Goal: Information Seeking & Learning: Check status

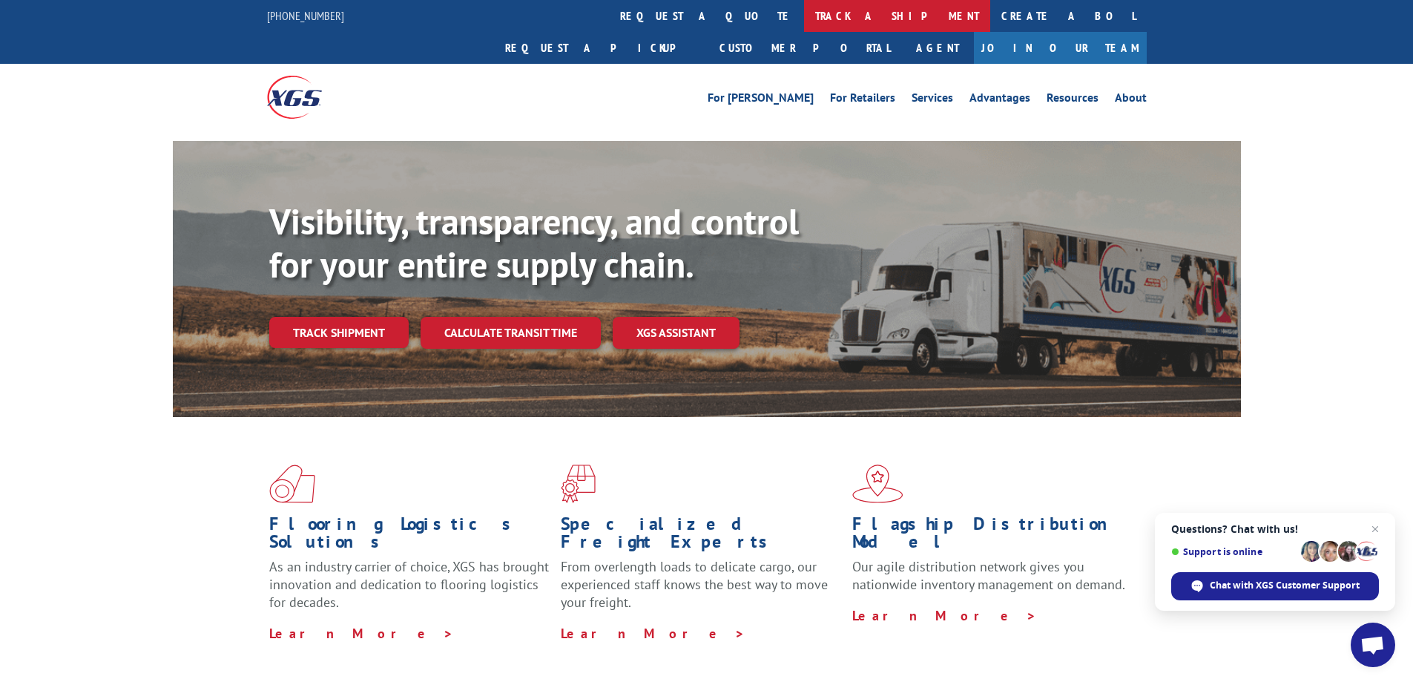
click at [804, 8] on link "track a shipment" at bounding box center [897, 16] width 186 height 32
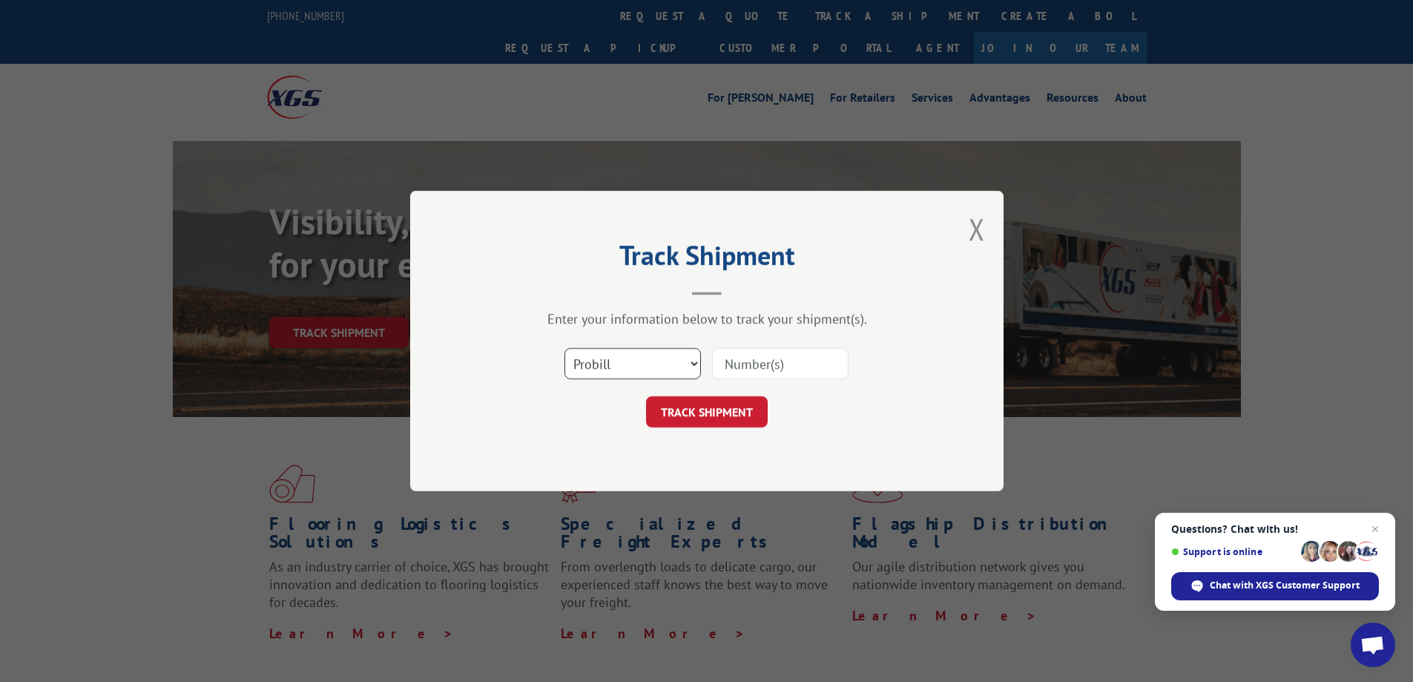
click at [692, 362] on select "Select category... Probill BOL PO" at bounding box center [633, 363] width 137 height 31
select select "bol"
click at [565, 348] on select "Select category... Probill BOL PO" at bounding box center [633, 363] width 137 height 31
click at [726, 368] on input at bounding box center [780, 363] width 137 height 31
paste input "5529277"
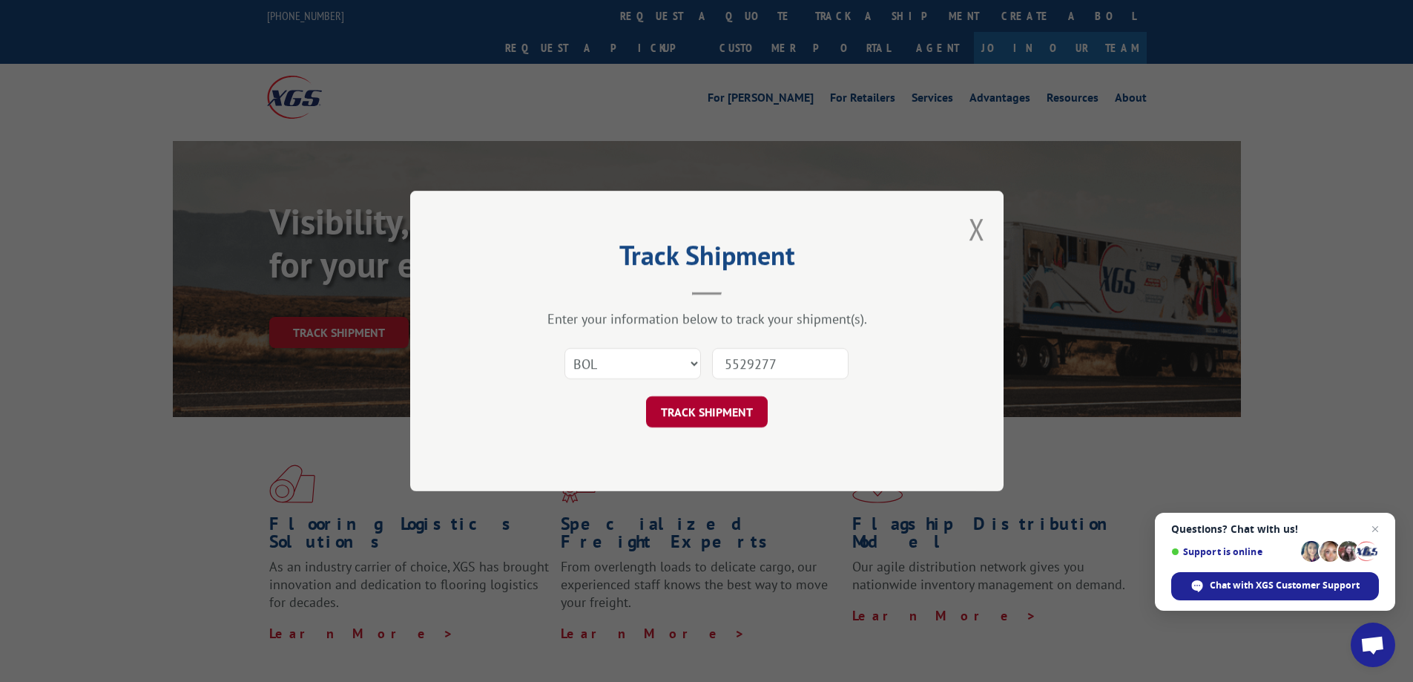
type input "5529277"
click at [697, 416] on button "TRACK SHIPMENT" at bounding box center [707, 411] width 122 height 31
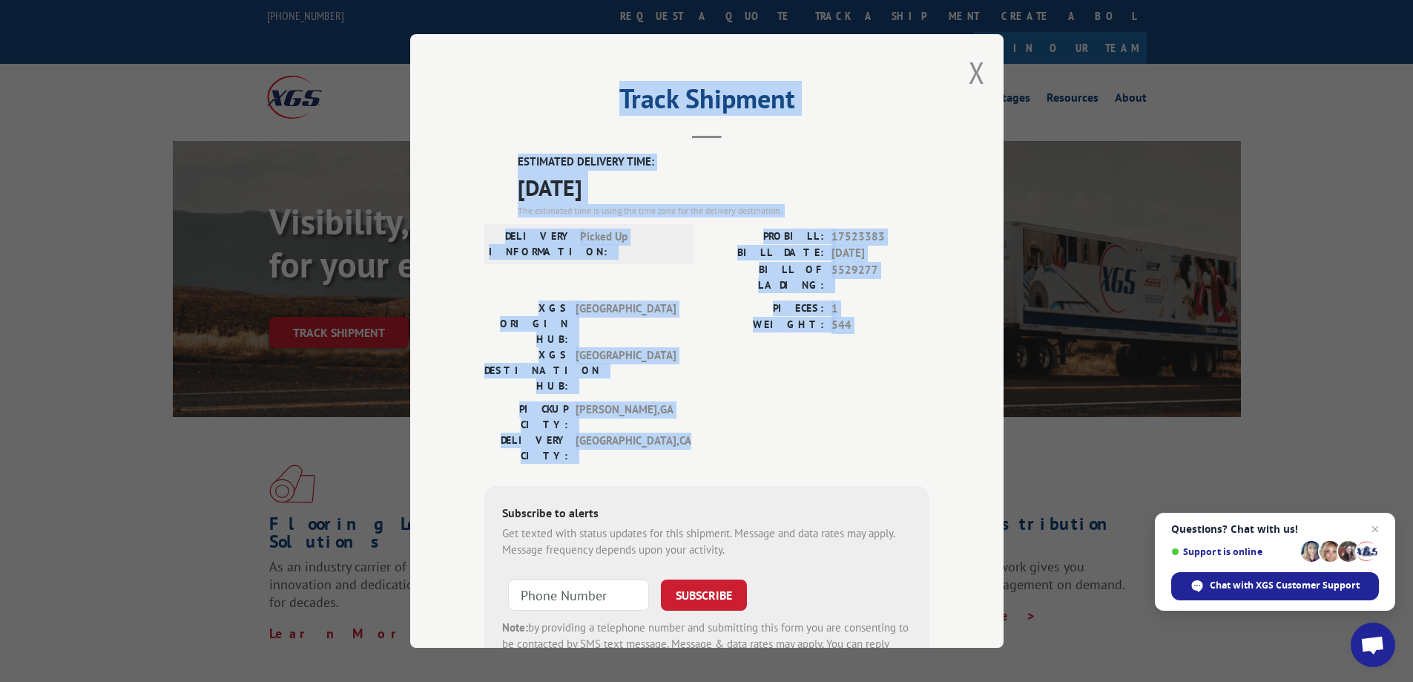
drag, startPoint x: 605, startPoint y: 91, endPoint x: 649, endPoint y: 359, distance: 271.4
click at [649, 359] on div "Track Shipment ESTIMATED DELIVERY TIME: [DATE] The estimated time is using the …" at bounding box center [707, 341] width 594 height 614
copy div "Track Shipment ESTIMATED DELIVERY TIME: [DATE] The estimated time is using the …"
click at [975, 73] on button "Close modal" at bounding box center [977, 72] width 16 height 39
